Goal: Task Accomplishment & Management: Manage account settings

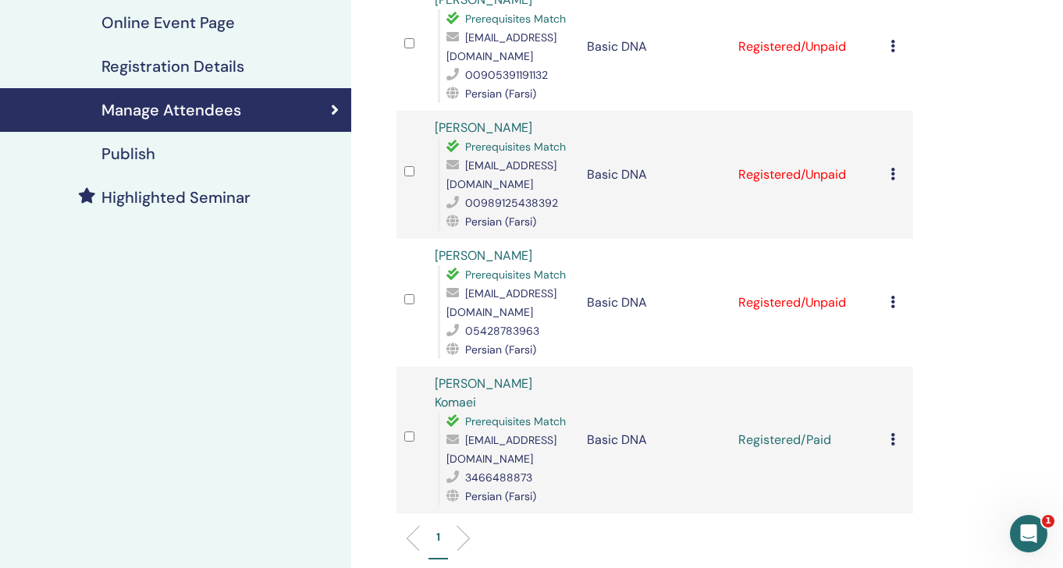
scroll to position [274, 0]
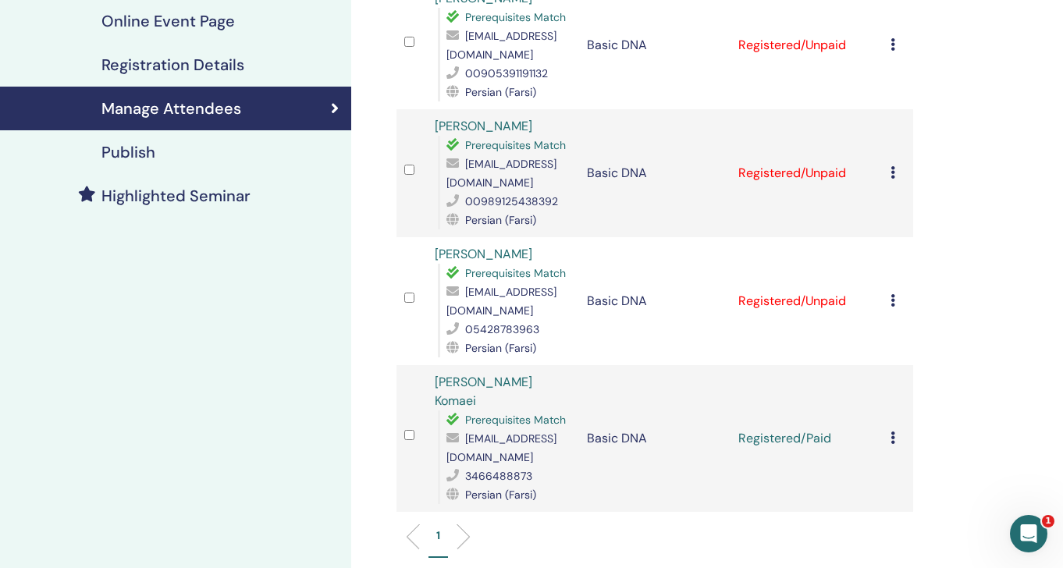
click at [897, 301] on div "Cancel Registration Do not auto-certify Mark as Paid Mark as Unpaid Mark as Abs…" at bounding box center [898, 301] width 15 height 19
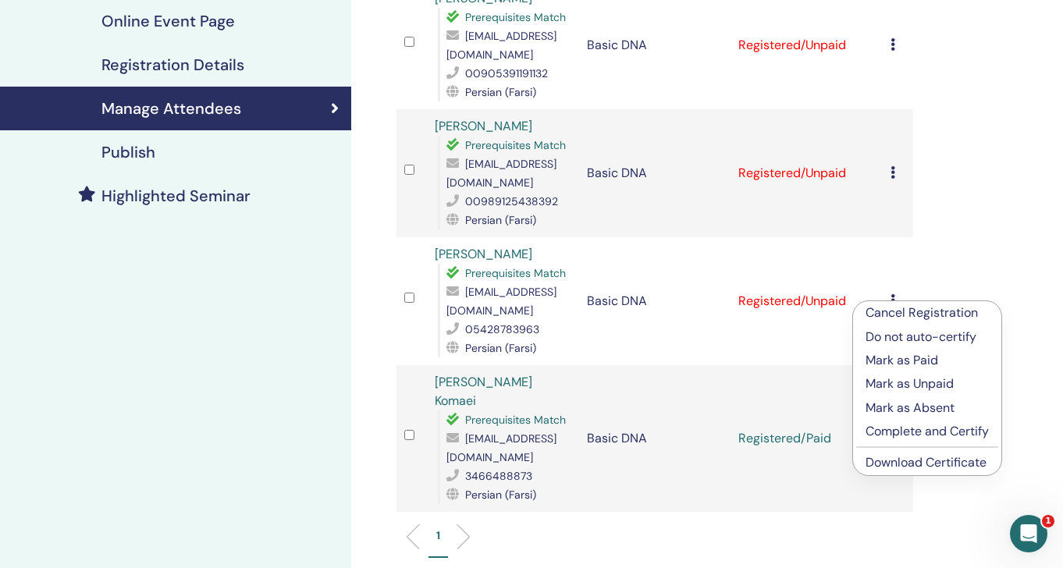
click at [899, 358] on p "Mark as Paid" at bounding box center [927, 360] width 123 height 19
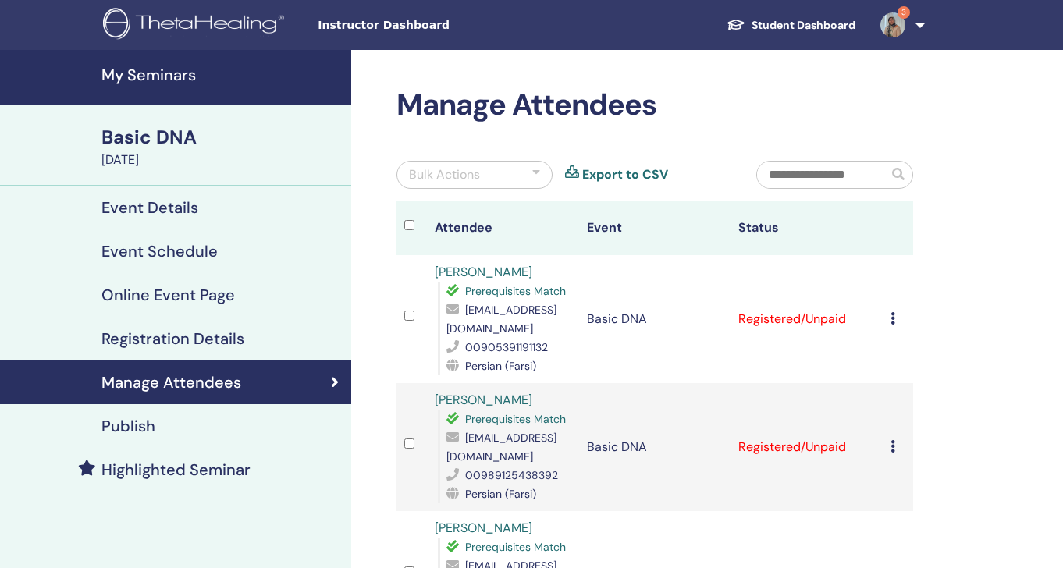
scroll to position [274, 0]
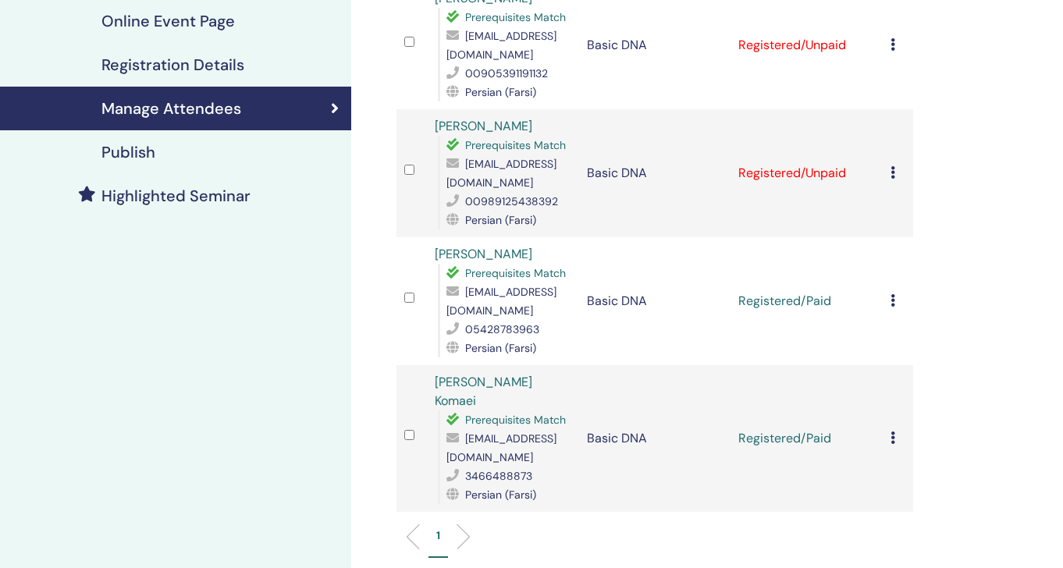
click at [891, 176] on icon at bounding box center [893, 172] width 5 height 12
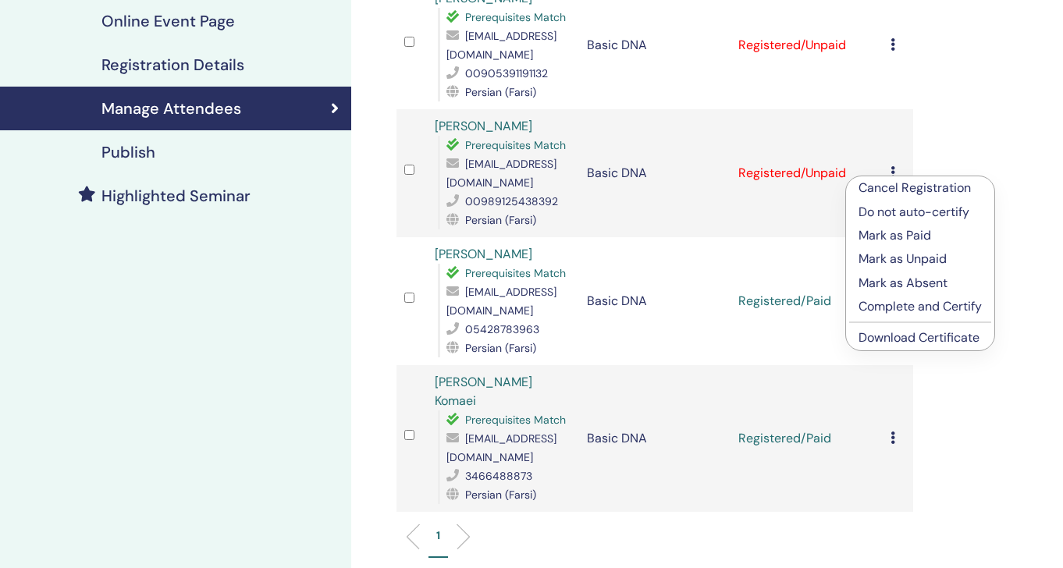
click at [892, 238] on p "Mark as Paid" at bounding box center [920, 235] width 123 height 19
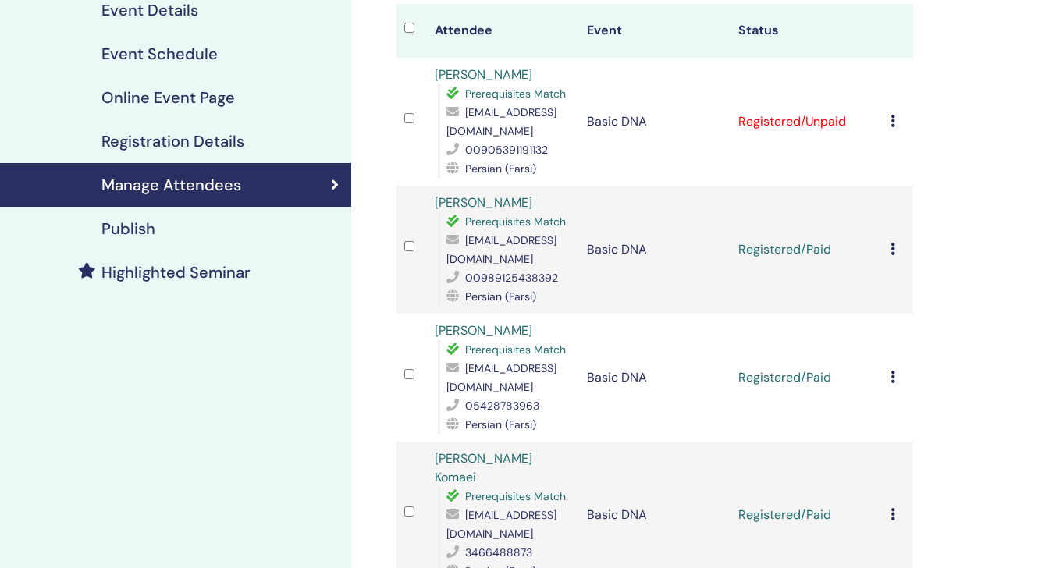
scroll to position [150, 0]
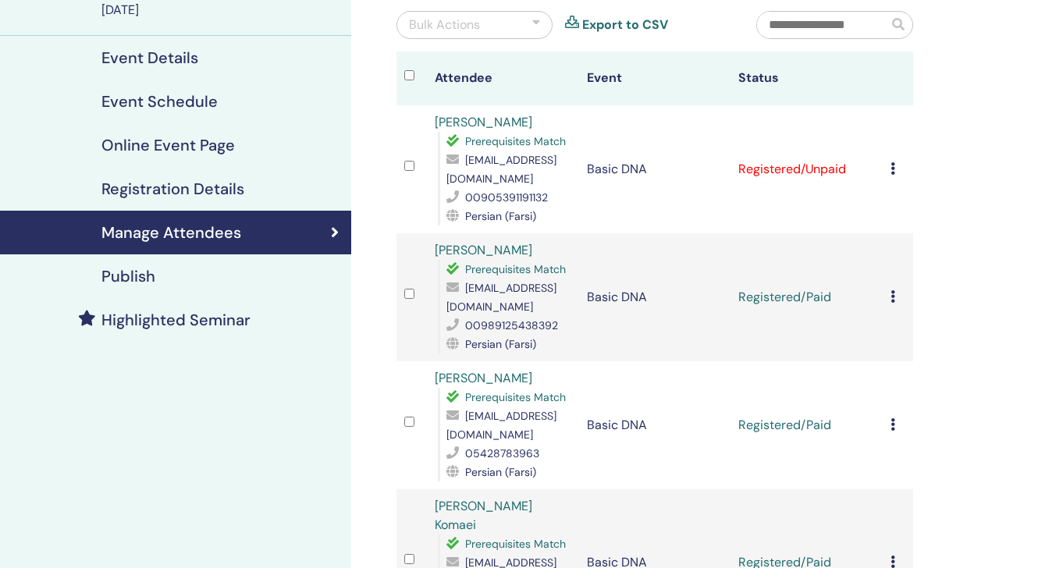
click at [889, 166] on td "Cancel Registration Do not auto-certify Mark as Paid Mark as Unpaid Mark as Abs…" at bounding box center [898, 169] width 30 height 128
click at [891, 171] on icon at bounding box center [893, 168] width 5 height 12
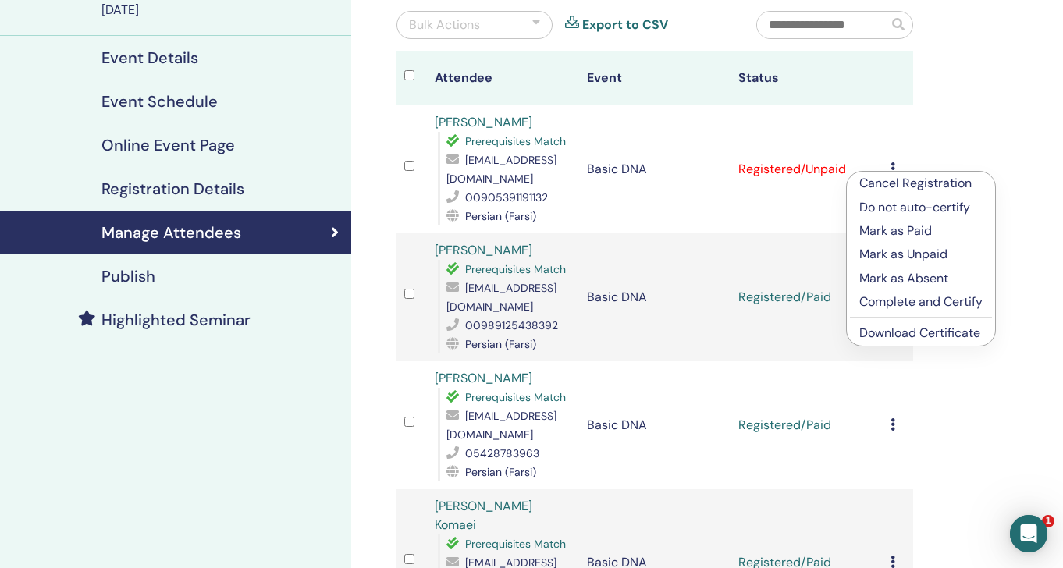
scroll to position [0, 0]
click at [893, 233] on p "Mark as Paid" at bounding box center [921, 231] width 123 height 19
